Goal: Task Accomplishment & Management: Complete application form

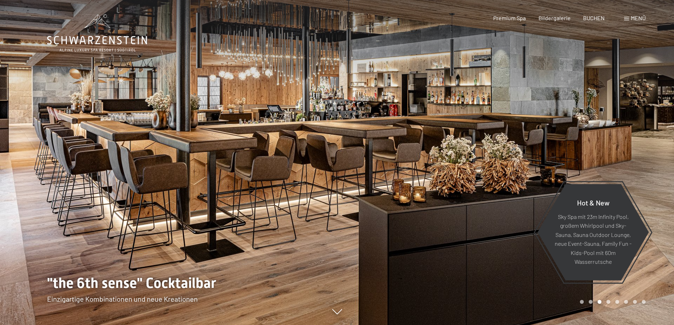
click at [638, 17] on span "Menü" at bounding box center [637, 17] width 15 height 7
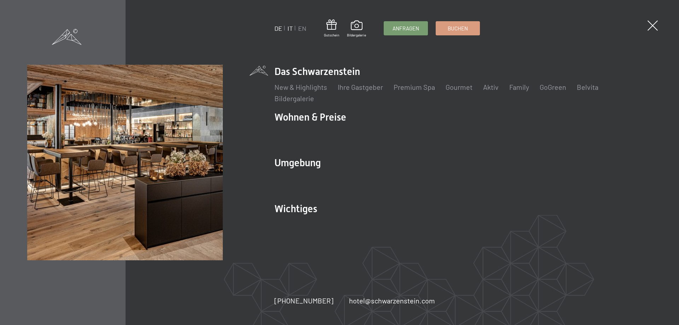
click at [292, 30] on link "IT" at bounding box center [289, 28] width 5 height 8
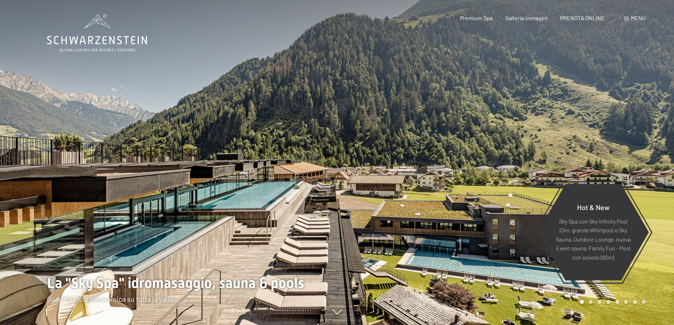
click at [642, 17] on span "Menu" at bounding box center [637, 17] width 15 height 7
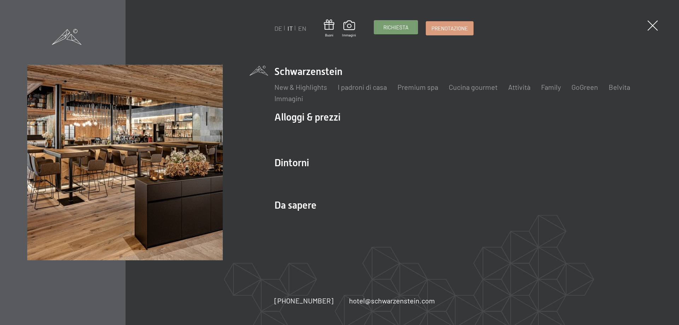
click at [405, 27] on span "Richiesta" at bounding box center [395, 27] width 25 height 7
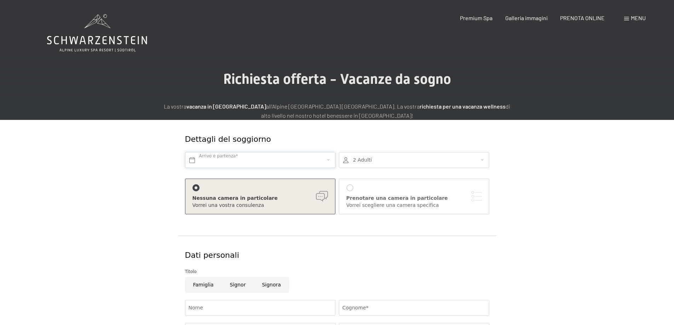
click at [284, 159] on input "text" at bounding box center [260, 160] width 150 height 16
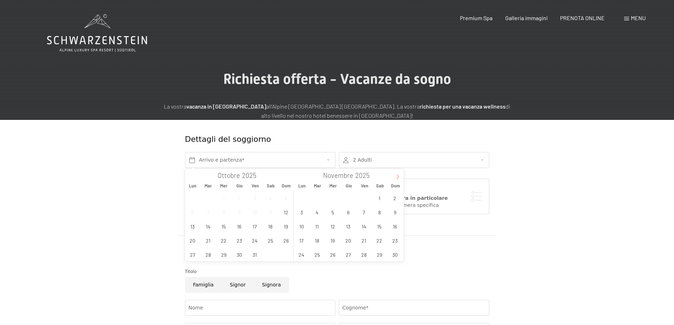
click at [400, 175] on icon at bounding box center [397, 176] width 5 height 5
type input "2026"
click at [400, 175] on icon at bounding box center [397, 176] width 5 height 5
type input "2026"
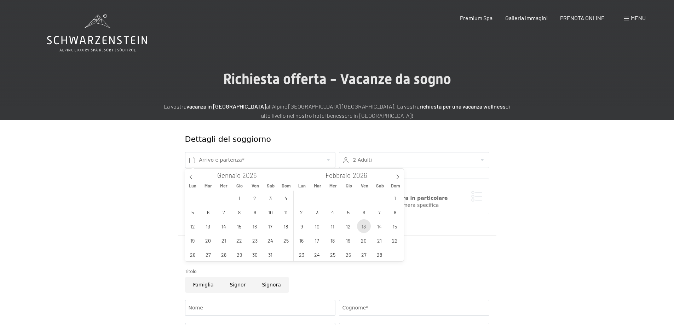
click at [361, 227] on span "13" at bounding box center [364, 226] width 14 height 14
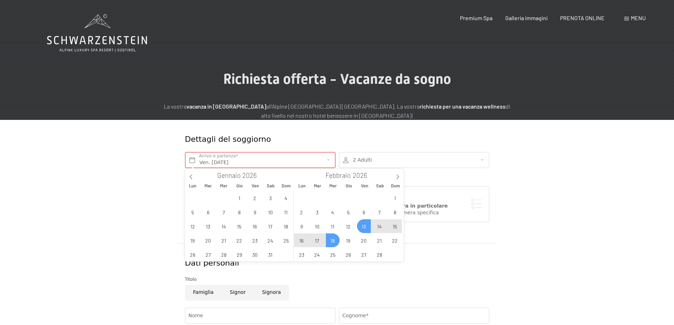
click at [330, 240] on span "18" at bounding box center [333, 240] width 14 height 14
type input "Ven. 13/02/2026 - Mer. 18/02/2026"
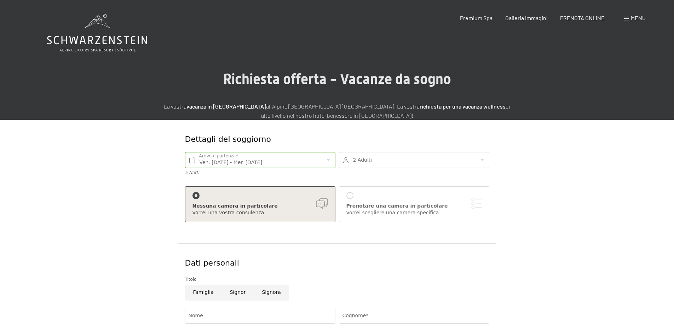
click at [443, 163] on div at bounding box center [414, 160] width 150 height 16
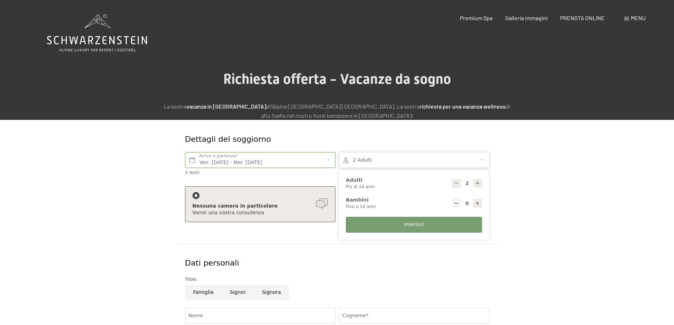
click at [473, 204] on div at bounding box center [477, 203] width 9 height 9
type input "1"
select select
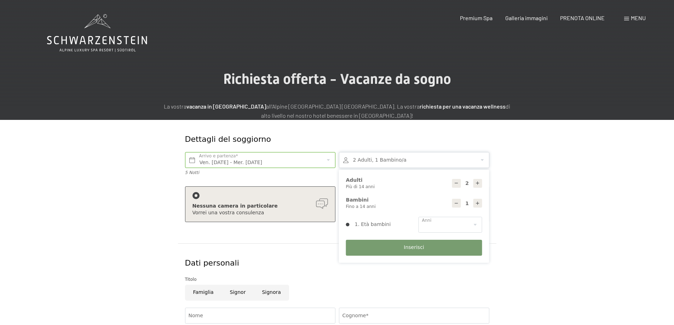
click at [473, 204] on div at bounding box center [477, 203] width 9 height 9
type input "2"
select select
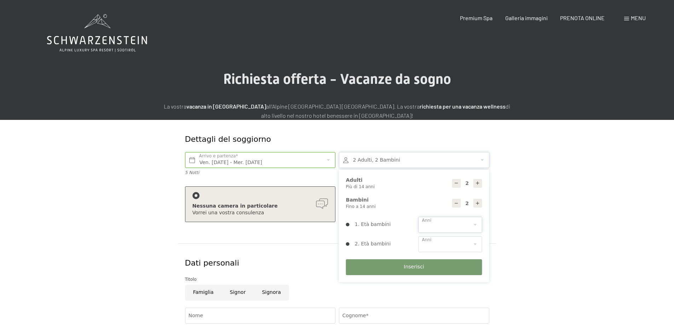
click at [476, 223] on select "0 1 2 3 4 5 6 7 8 9 10 11 12 13 14" at bounding box center [450, 225] width 64 height 16
select select "3"
click at [418, 217] on select "0 1 2 3 4 5 6 7 8 9 10 11 12 13 14" at bounding box center [450, 225] width 64 height 16
click at [447, 249] on select "0 1 2 3 4 5 6 7 8 9 10 11 12 13 14" at bounding box center [450, 244] width 64 height 16
select select "8"
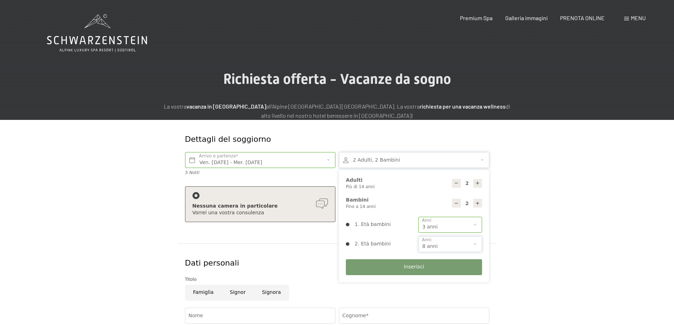
click at [418, 236] on select "0 1 2 3 4 5 6 7 8 9 10 11 12 13 14" at bounding box center [450, 244] width 64 height 16
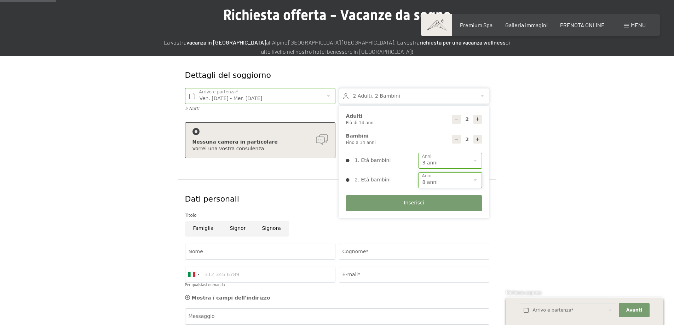
scroll to position [71, 0]
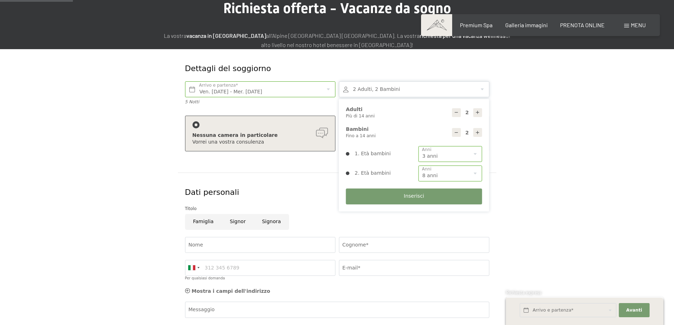
click at [242, 222] on input "Signor" at bounding box center [238, 222] width 32 height 16
radio input "true"
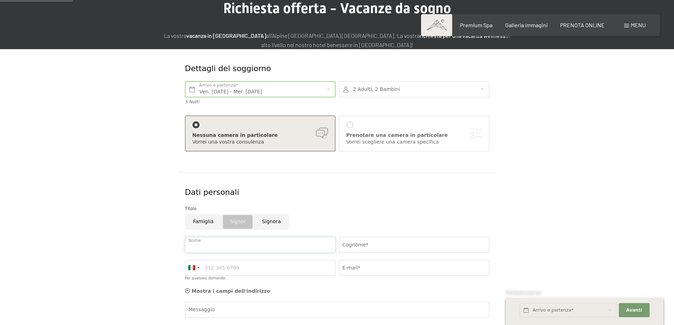
click at [233, 244] on input "Nome" at bounding box center [260, 245] width 150 height 16
type input "MATTEO"
type input "PONTALTI"
type input "3487728013"
type input "pontatn@gmail.com"
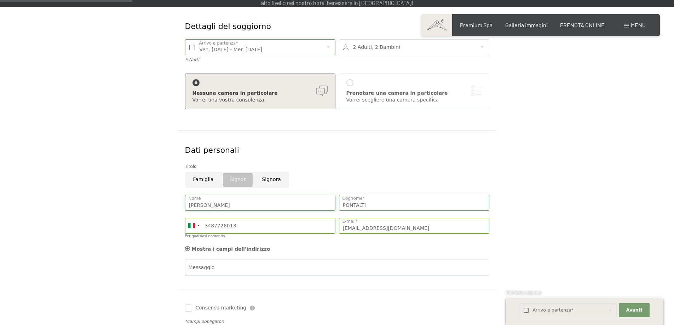
scroll to position [177, 0]
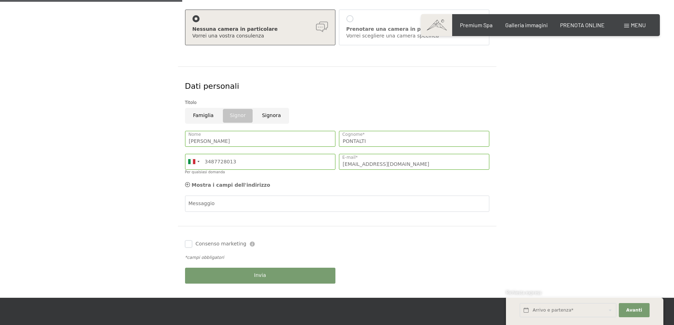
click at [191, 244] on input "Consenso marketing" at bounding box center [188, 243] width 7 height 7
checkbox input "true"
click at [226, 274] on button "Invia" at bounding box center [260, 276] width 150 height 16
